Goal: Check status: Check status

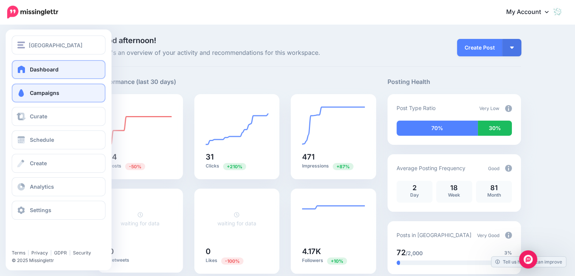
click at [43, 94] on span "Campaigns" at bounding box center [45, 93] width 30 height 6
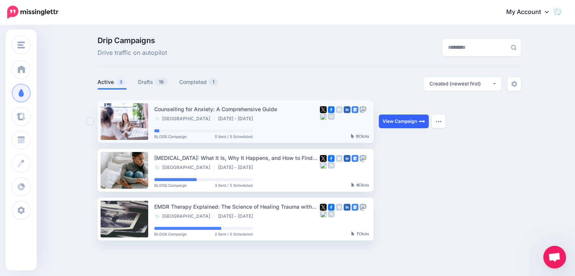
click at [403, 121] on link "View Campaign" at bounding box center [404, 122] width 50 height 14
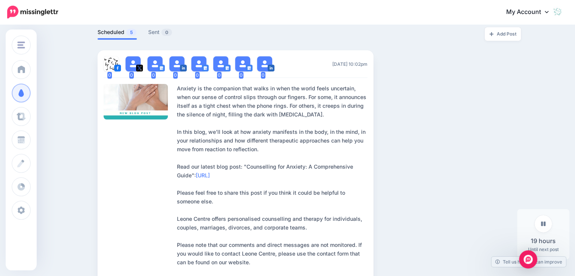
scroll to position [206, 0]
